Goal: Task Accomplishment & Management: Manage account settings

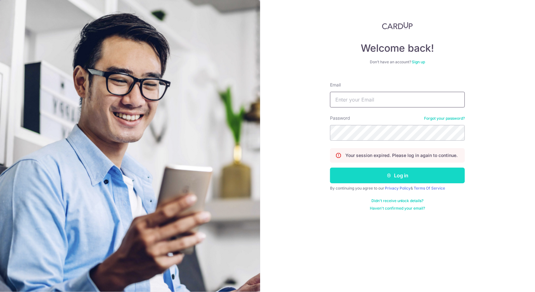
type input "[EMAIL_ADDRESS][DOMAIN_NAME]"
click at [416, 174] on button "Log in" at bounding box center [397, 176] width 135 height 16
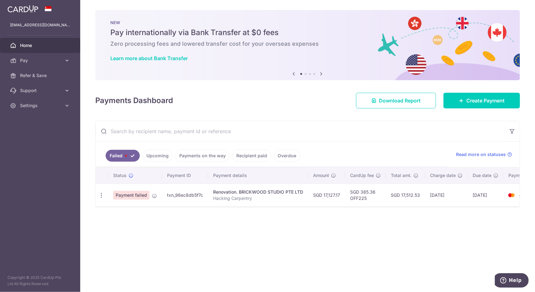
click at [137, 194] on span "Payment failed" at bounding box center [131, 195] width 36 height 9
click at [99, 193] on icon "button" at bounding box center [101, 195] width 7 height 7
click at [113, 212] on span "Update payment" at bounding box center [134, 213] width 43 height 8
radio input "true"
type input "17,127.17"
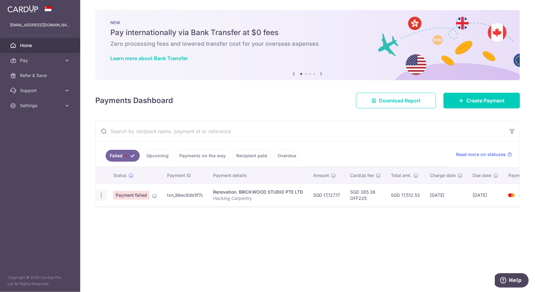
type input "Hacking Carpentry"
type input "1st"
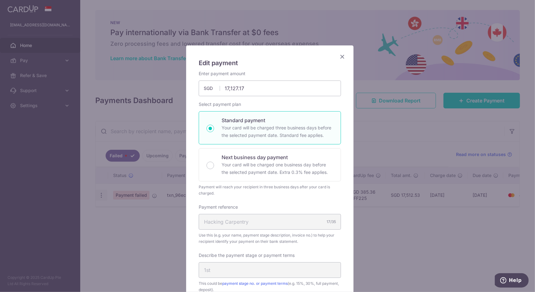
type input "OFF225"
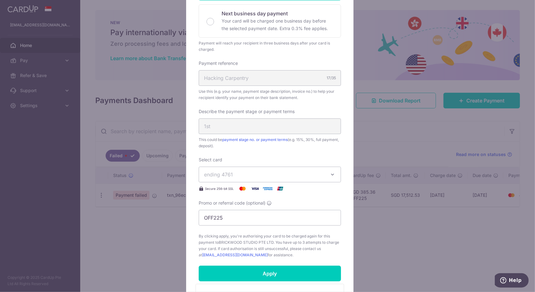
scroll to position [146, 0]
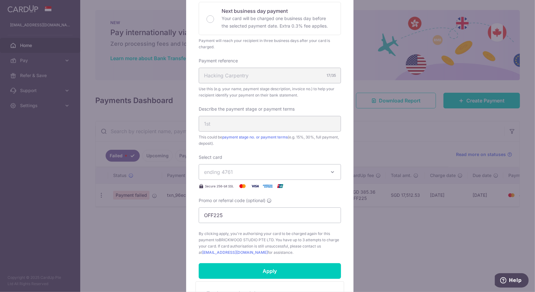
click at [257, 167] on button "ending 4761" at bounding box center [270, 172] width 142 height 16
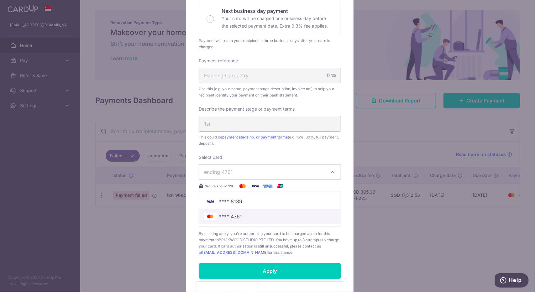
click at [236, 213] on span "**** 4761" at bounding box center [230, 217] width 23 height 8
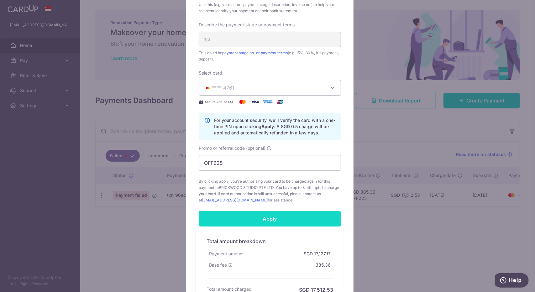
scroll to position [294, 0]
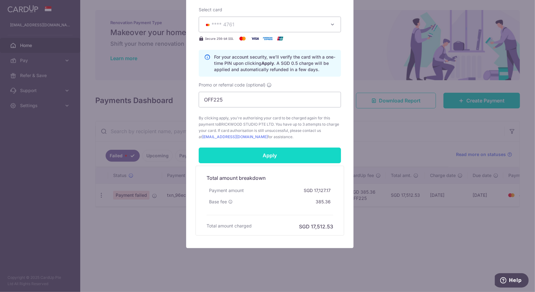
click at [273, 157] on input "Apply" at bounding box center [270, 156] width 142 height 16
